Goal: Check status

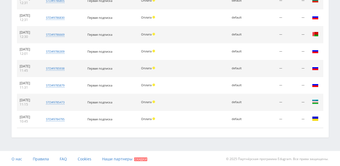
scroll to position [176, 0]
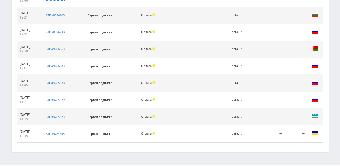
scroll to position [161, 0]
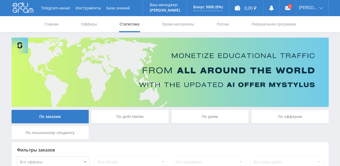
click at [117, 113] on div "По действиям" at bounding box center [129, 116] width 77 height 13
click at [0, 0] on input "По действиям" at bounding box center [0, 0] width 0 height 0
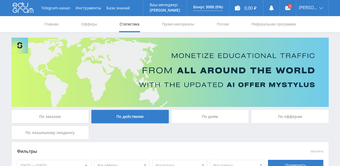
click at [46, 132] on div "По локальному лендингу" at bounding box center [50, 132] width 77 height 13
click at [0, 0] on input "По локальному лендингу" at bounding box center [0, 0] width 0 height 0
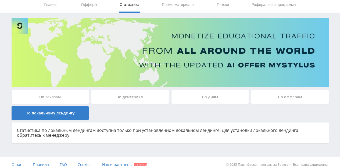
scroll to position [26, 0]
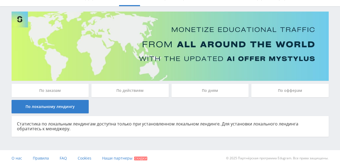
click at [189, 90] on div "По дням" at bounding box center [209, 90] width 77 height 13
click at [0, 0] on input "По дням" at bounding box center [0, 0] width 0 height 0
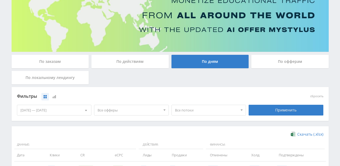
scroll to position [24, 0]
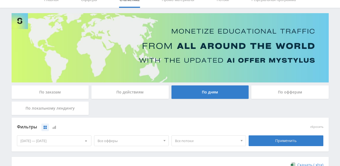
click at [298, 93] on div "По офферам" at bounding box center [289, 91] width 77 height 13
click at [0, 0] on input "По офферам" at bounding box center [0, 0] width 0 height 0
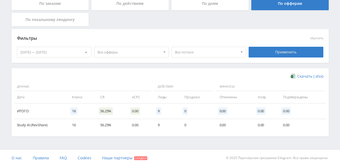
scroll to position [0, 0]
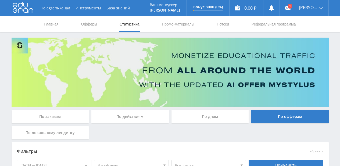
click at [21, 8] on icon at bounding box center [23, 7] width 21 height 11
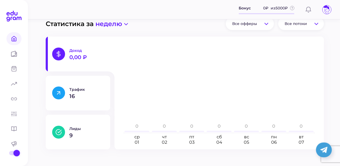
scroll to position [49, 0]
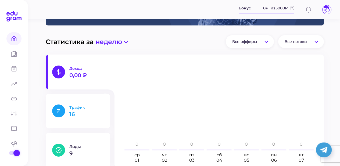
click at [77, 106] on p "Трафик" at bounding box center [86, 107] width 34 height 5
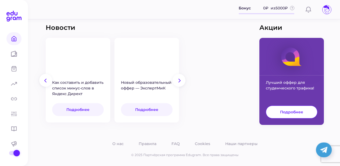
scroll to position [130, 0]
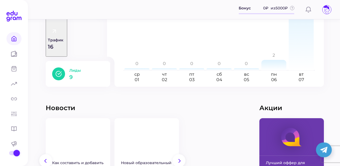
click at [77, 74] on p "9" at bounding box center [86, 76] width 34 height 5
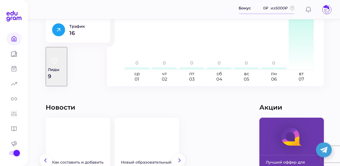
scroll to position [161, 0]
